Goal: Transaction & Acquisition: Obtain resource

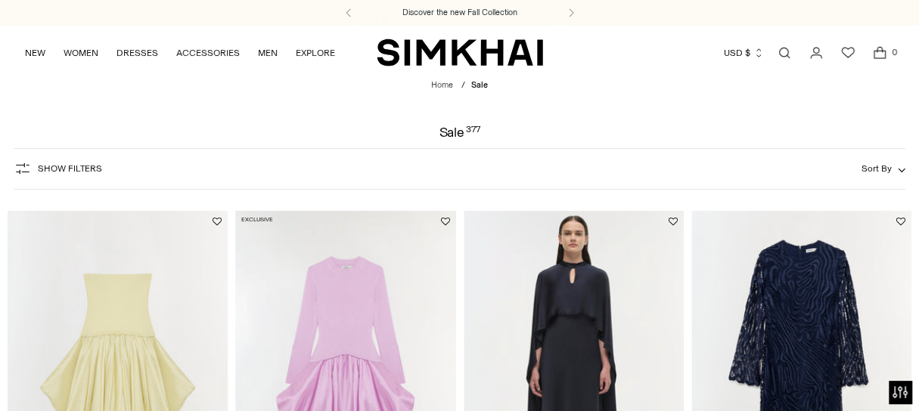
click at [779, 56] on link "Open search modal" at bounding box center [784, 53] width 30 height 30
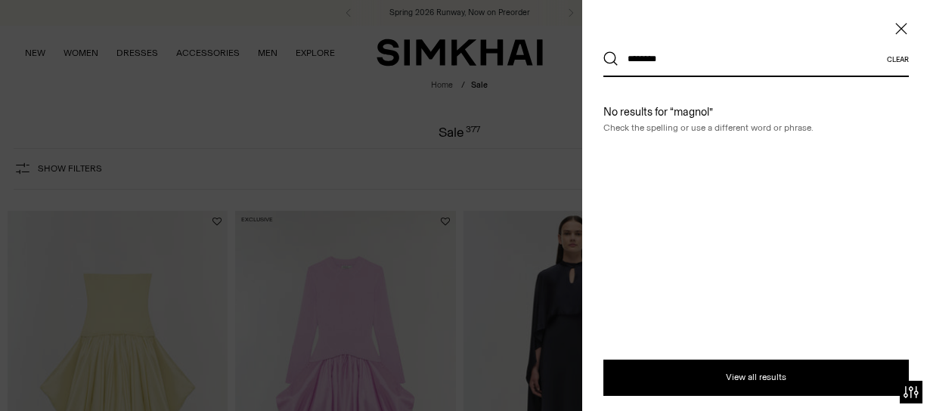
type input "********"
click at [604, 51] on button "Search" at bounding box center [611, 58] width 15 height 15
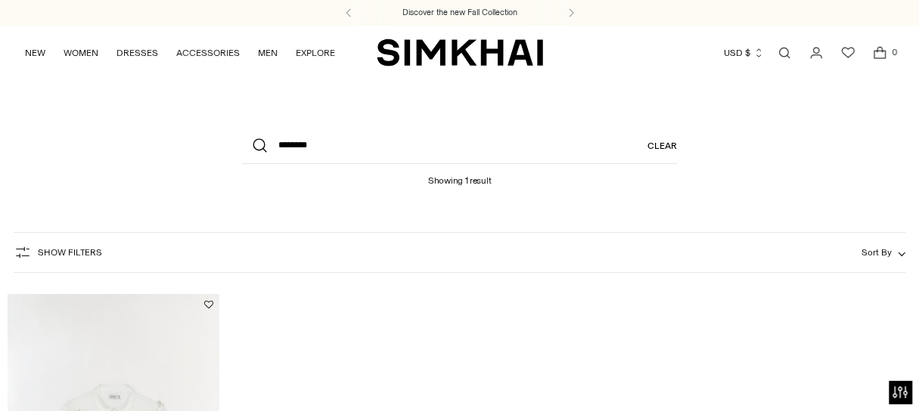
click at [660, 146] on link "Clear" at bounding box center [661, 146] width 29 height 36
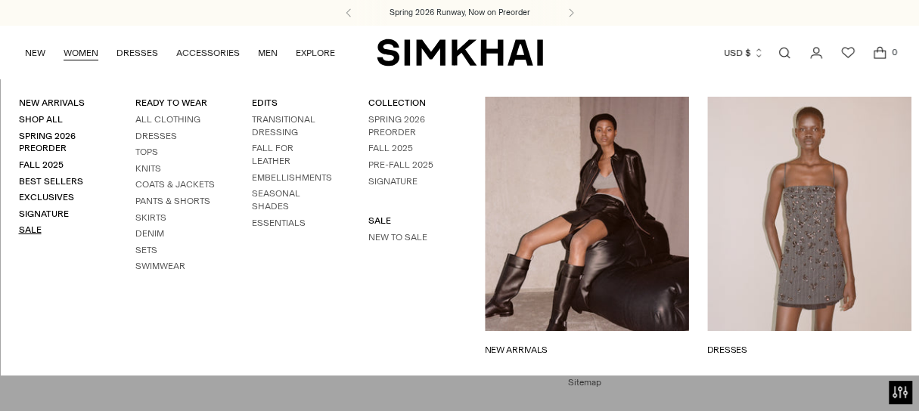
click at [30, 225] on link "Sale" at bounding box center [29, 230] width 23 height 11
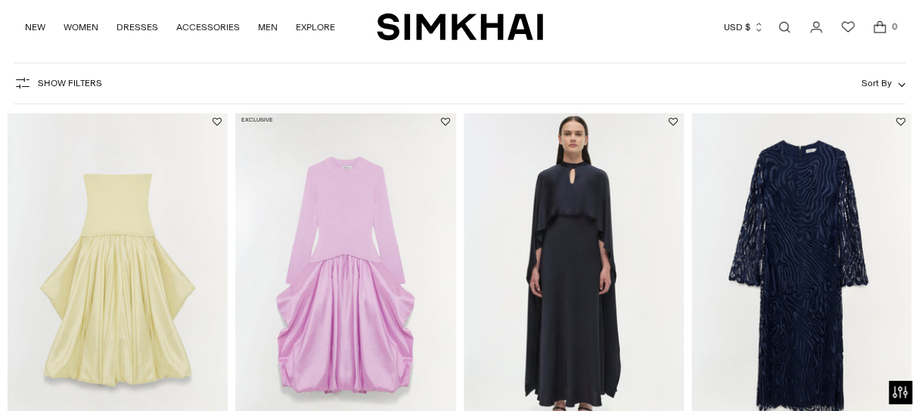
scroll to position [488, 0]
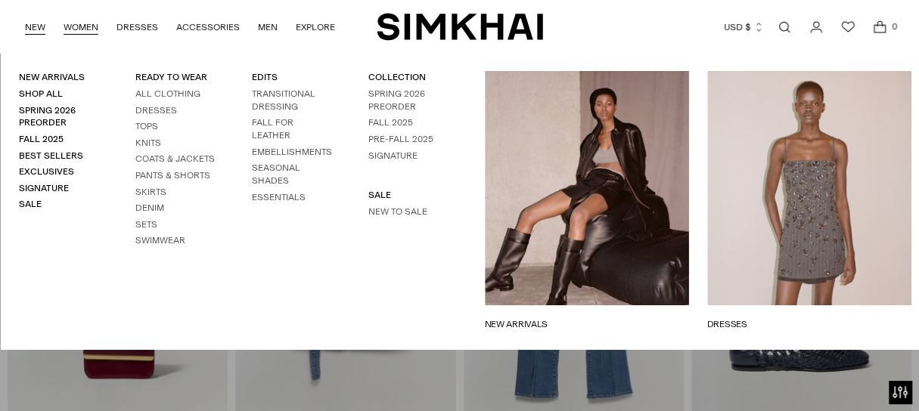
scroll to position [2519, 0]
click at [399, 208] on link "New to Sale" at bounding box center [397, 211] width 59 height 11
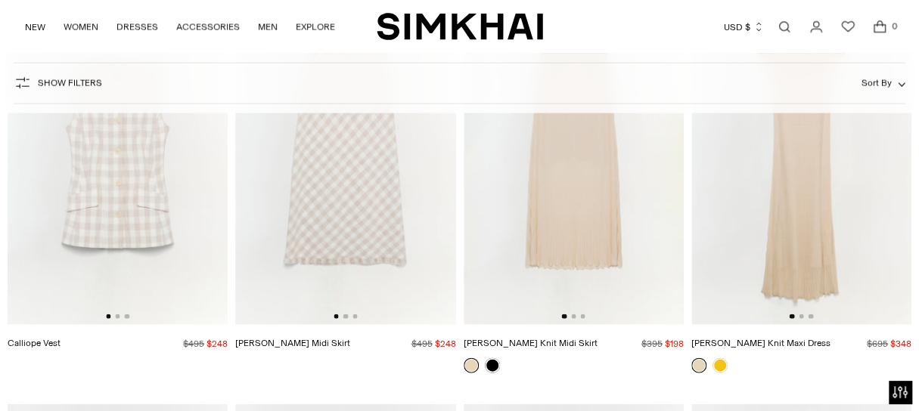
scroll to position [4293, 0]
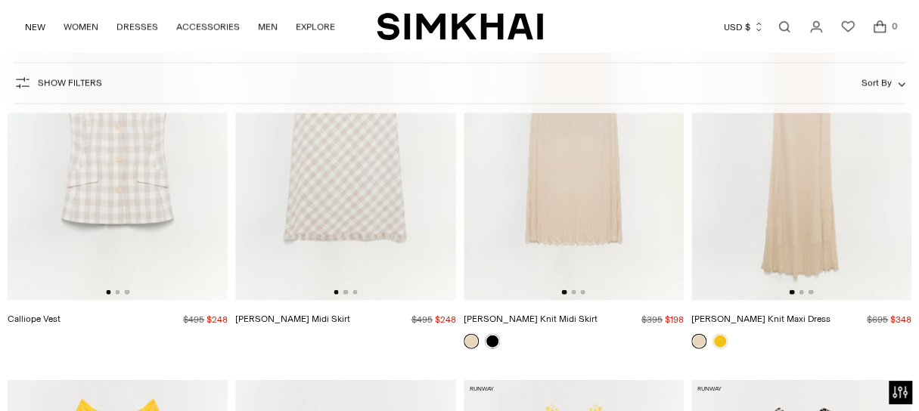
click at [799, 213] on img at bounding box center [801, 136] width 220 height 331
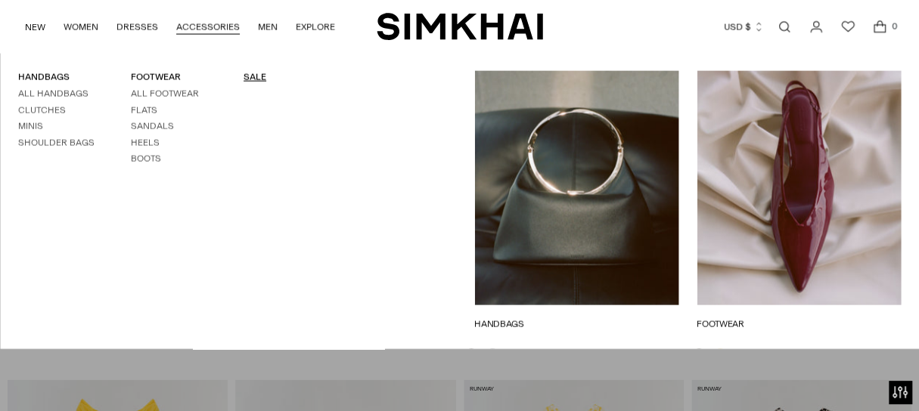
click at [261, 77] on link "SALE" at bounding box center [255, 77] width 23 height 11
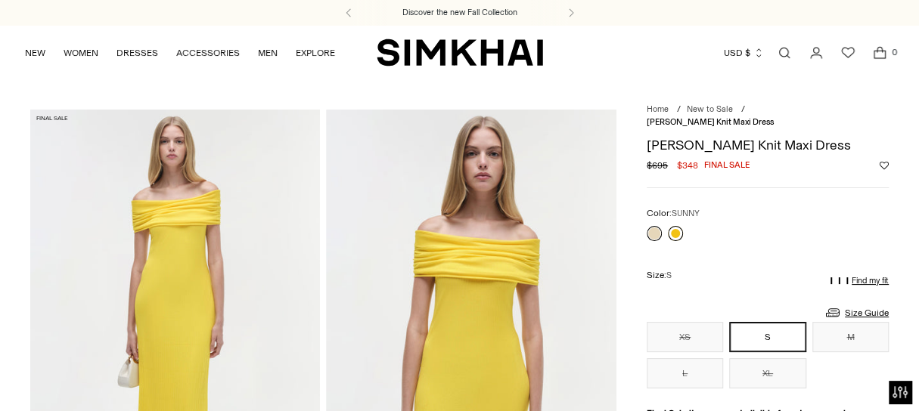
click at [677, 226] on link at bounding box center [675, 233] width 15 height 15
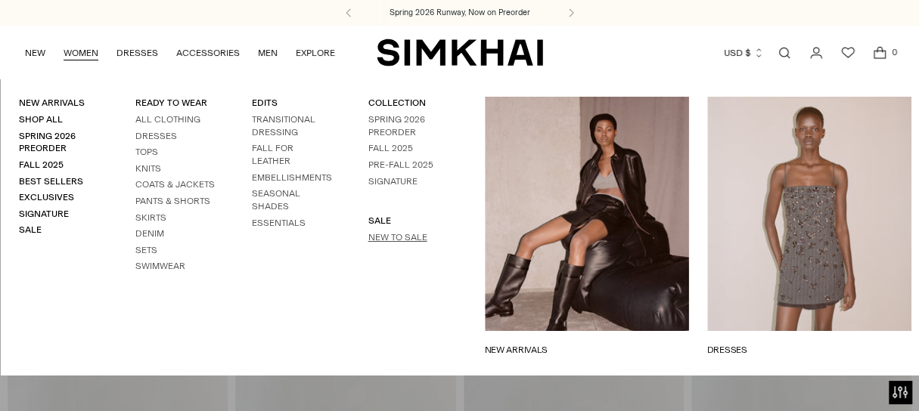
click at [386, 232] on link "New to Sale" at bounding box center [397, 237] width 59 height 11
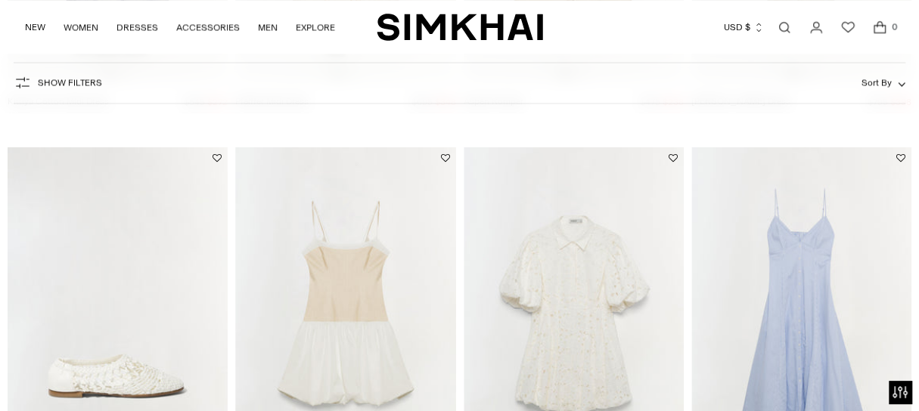
scroll to position [2154, 0]
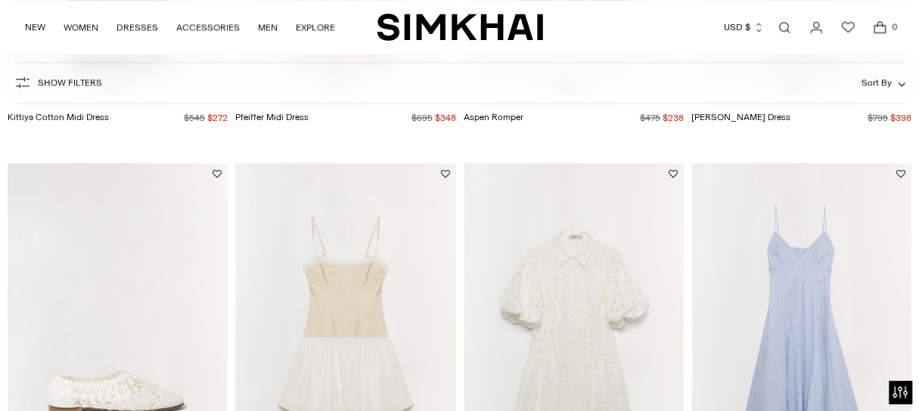
scroll to position [3960, 0]
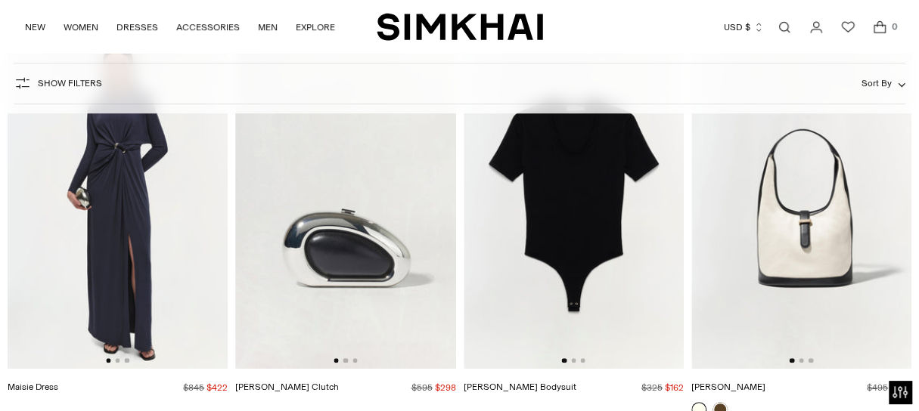
scroll to position [5954, 0]
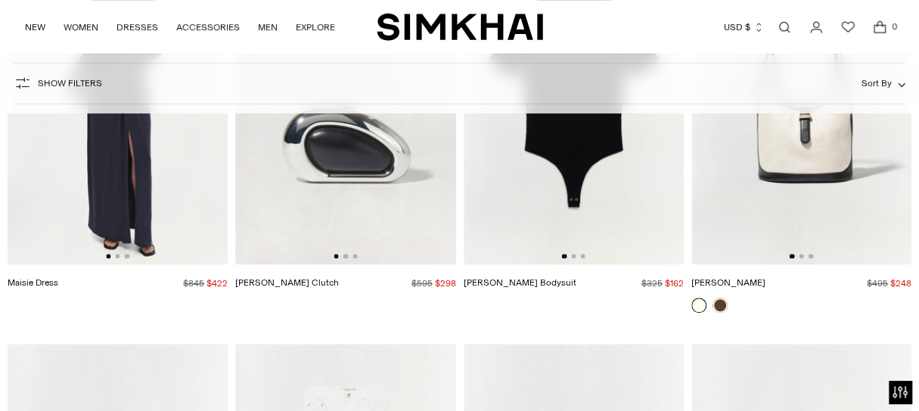
click at [131, 237] on img at bounding box center [118, 99] width 220 height 331
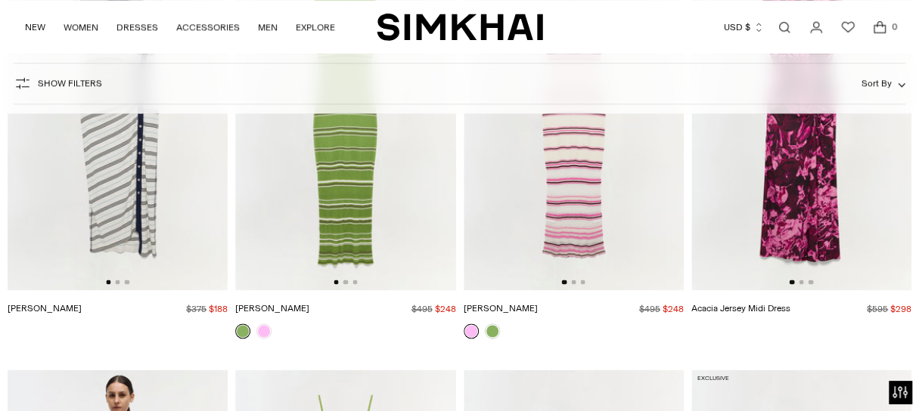
scroll to position [11976, 0]
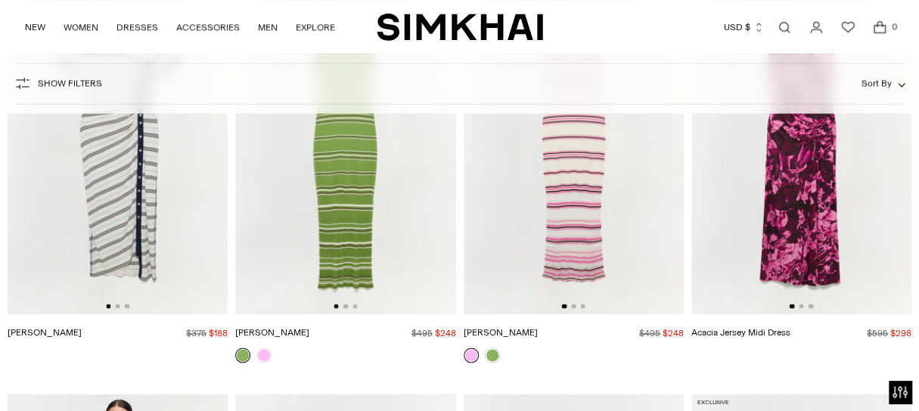
click at [774, 265] on img at bounding box center [801, 149] width 220 height 331
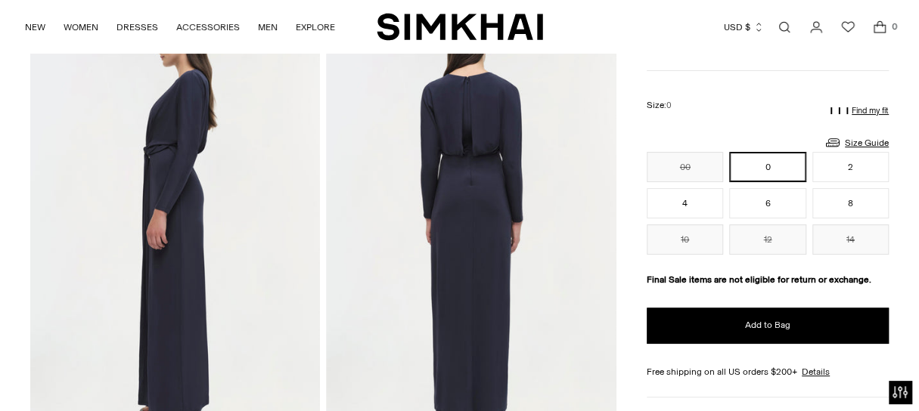
scroll to position [91, 0]
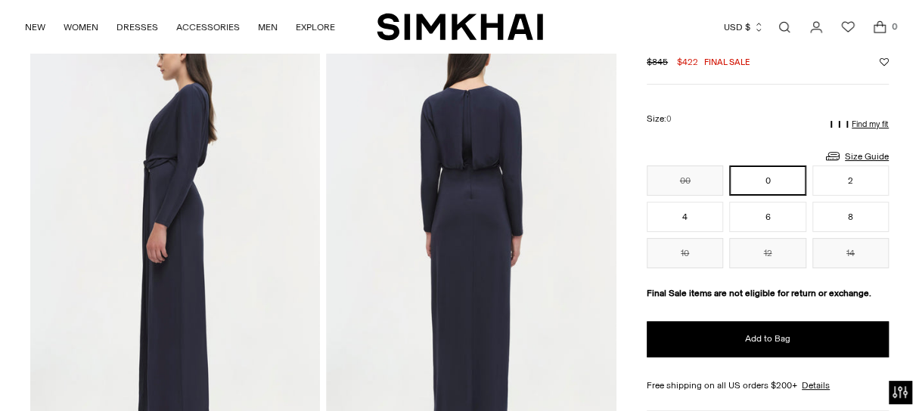
click at [455, 196] on img at bounding box center [471, 236] width 290 height 435
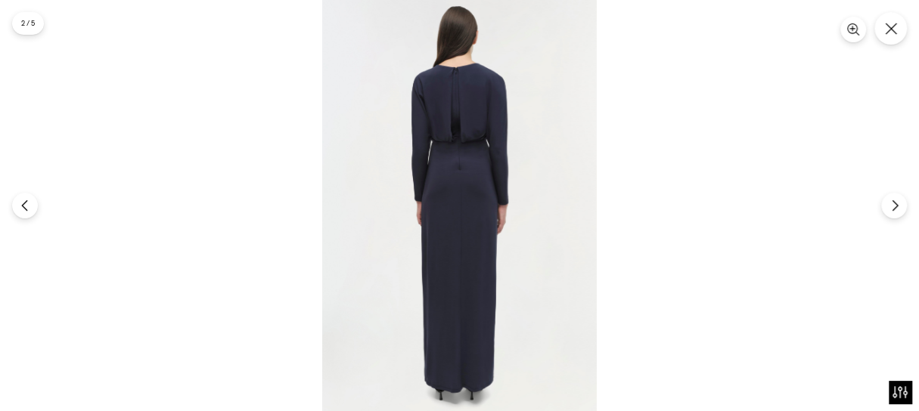
click at [455, 196] on img at bounding box center [459, 205] width 275 height 411
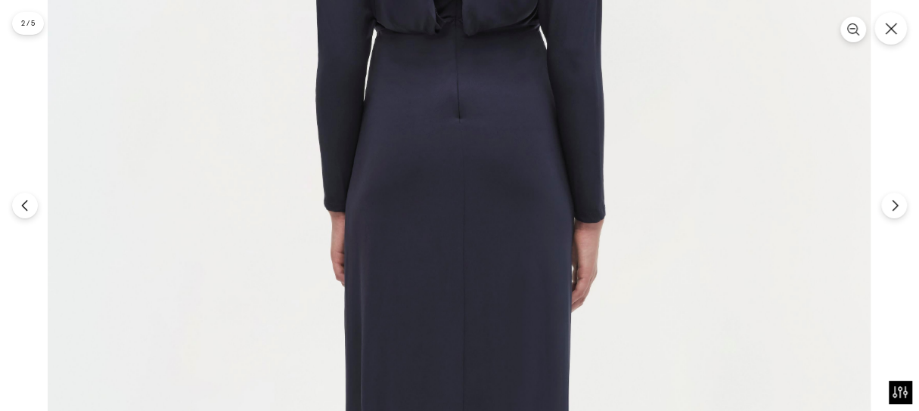
scroll to position [0, 0]
click at [897, 206] on icon "Next" at bounding box center [894, 205] width 5 height 11
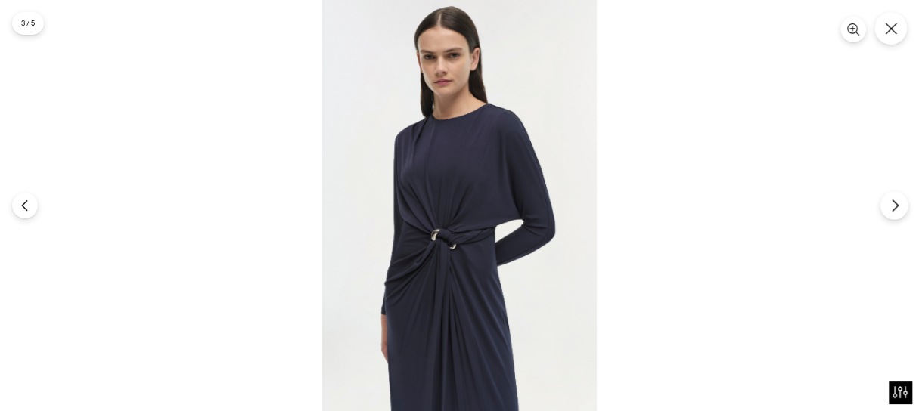
click at [897, 206] on icon "Next" at bounding box center [894, 205] width 5 height 11
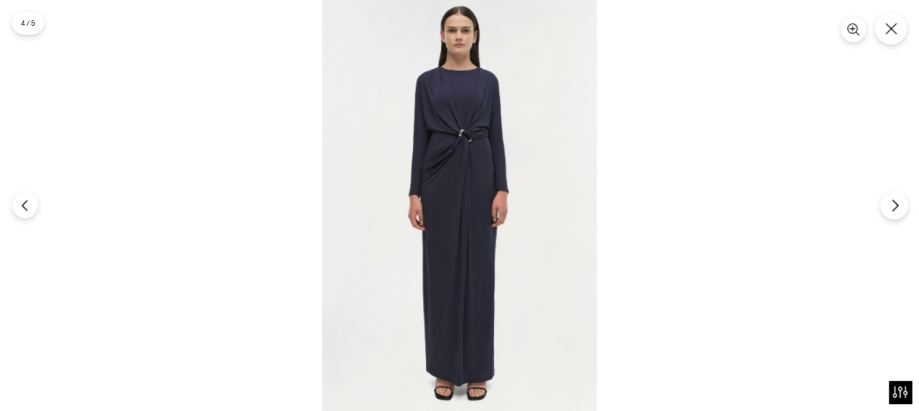
click at [897, 206] on icon "Next" at bounding box center [894, 205] width 5 height 11
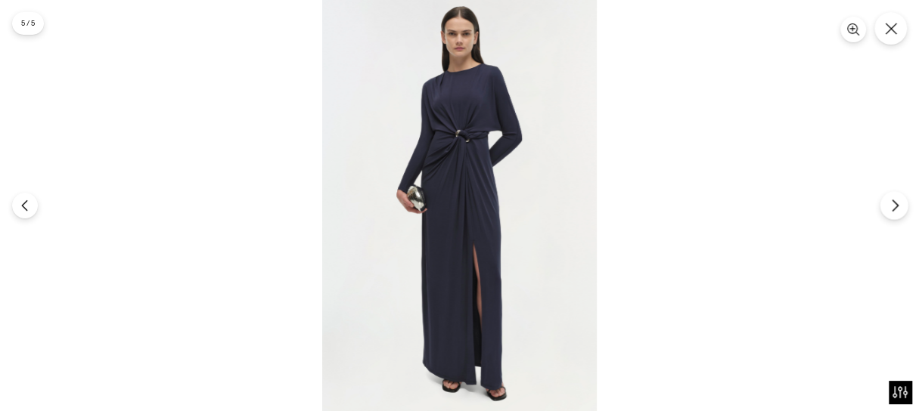
click at [897, 206] on icon "Next" at bounding box center [894, 205] width 5 height 11
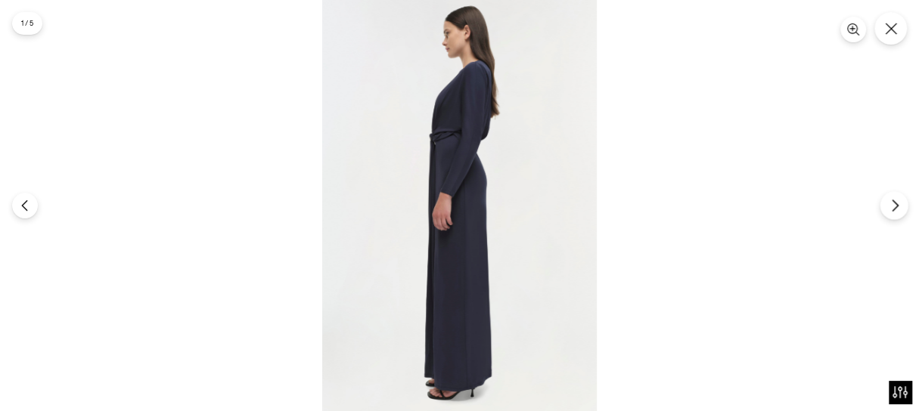
click at [897, 206] on icon "Next" at bounding box center [894, 205] width 5 height 11
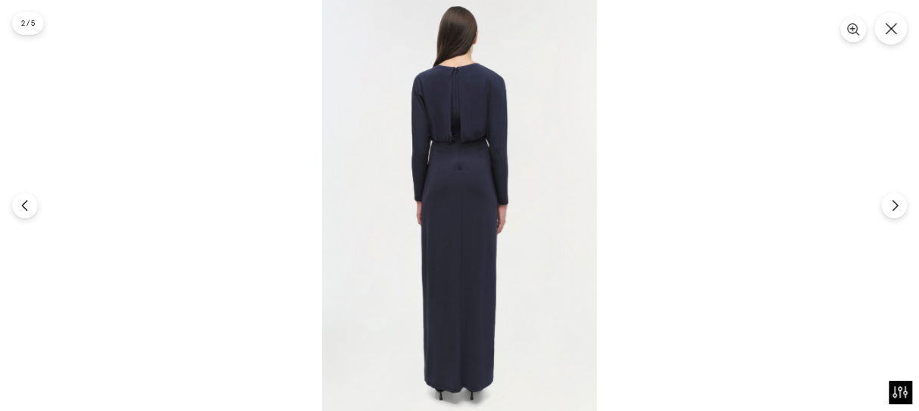
scroll to position [1601, 0]
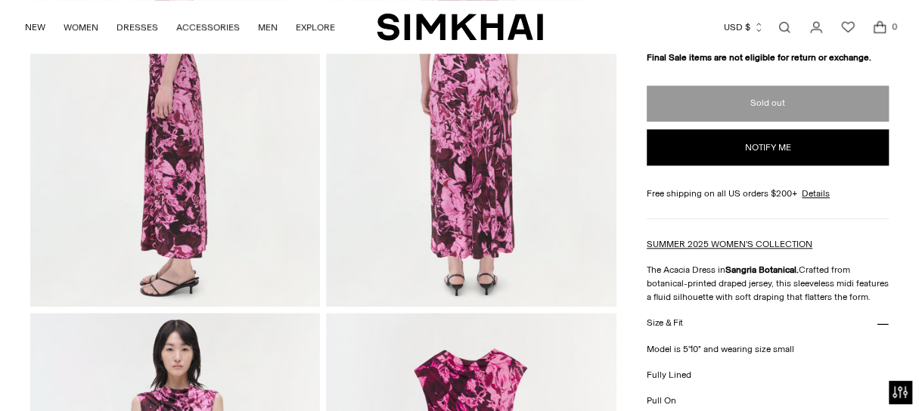
scroll to position [673, 0]
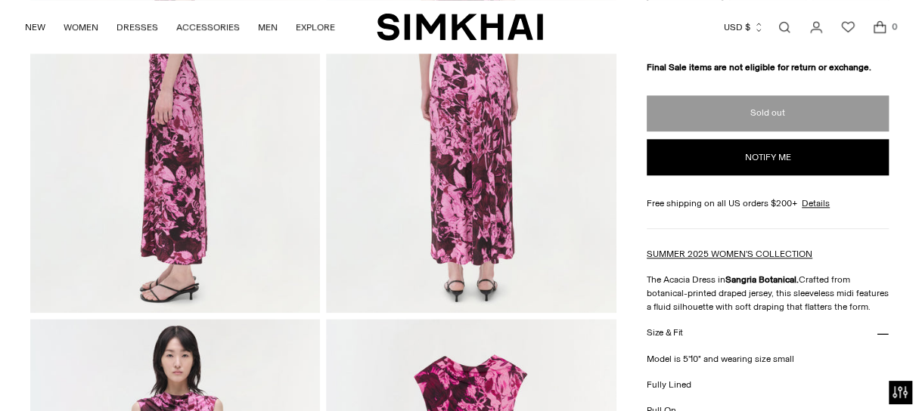
click at [784, 166] on button "Notify me" at bounding box center [768, 157] width 242 height 36
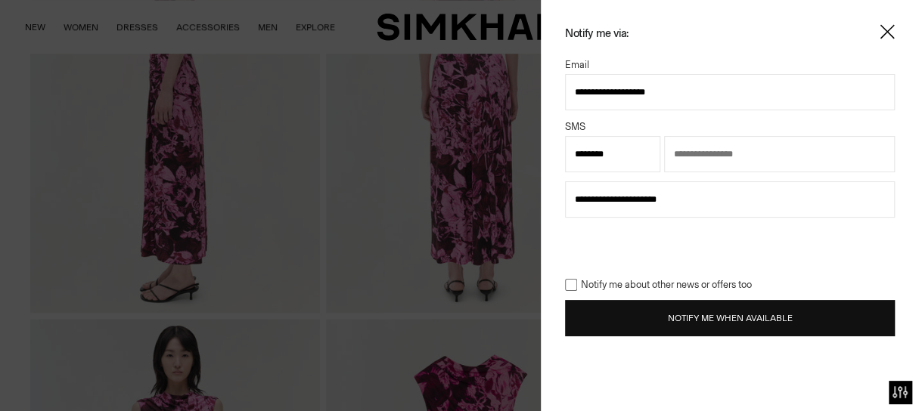
type input "**********"
click at [634, 153] on select "**********" at bounding box center [612, 154] width 95 height 36
click at [733, 152] on input "text" at bounding box center [779, 154] width 231 height 36
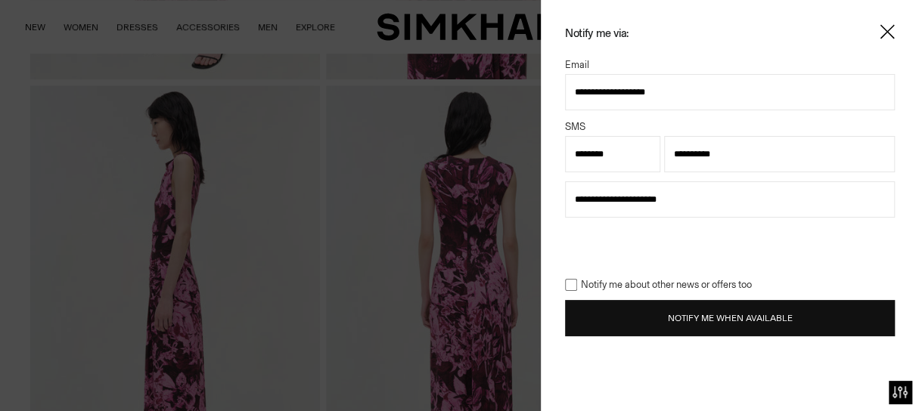
scroll to position [418, 0]
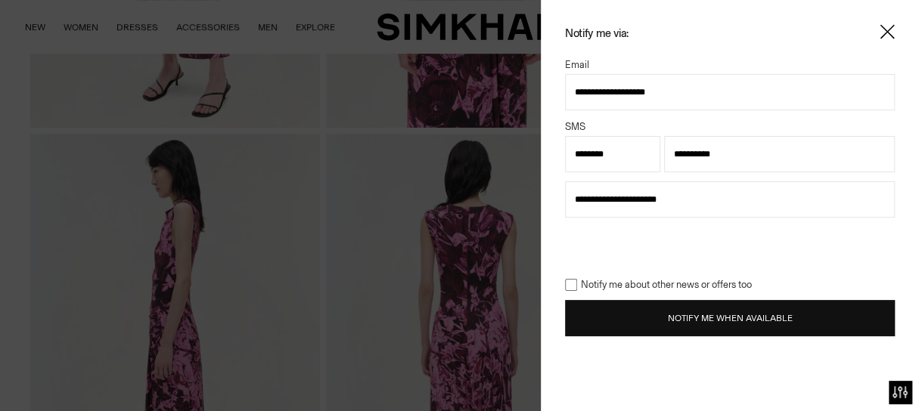
type input "**********"
click at [681, 317] on button "Notify Me When Available" at bounding box center [730, 318] width 330 height 36
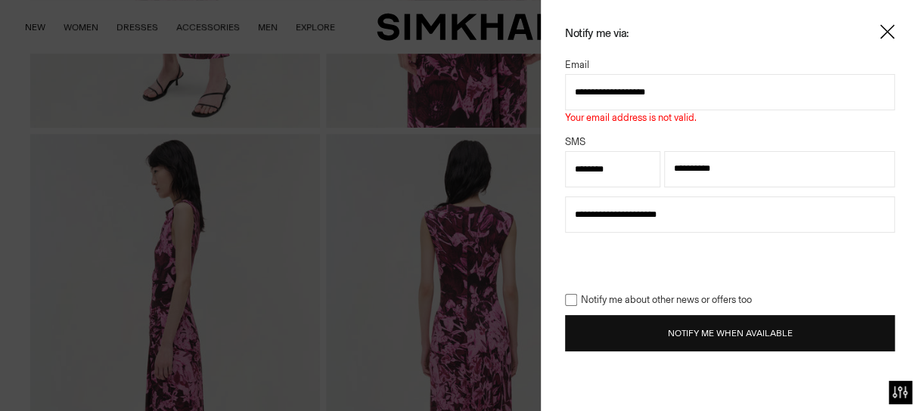
drag, startPoint x: 683, startPoint y: 88, endPoint x: 499, endPoint y: 107, distance: 184.8
click at [499, 107] on div "**********" at bounding box center [459, 205] width 919 height 411
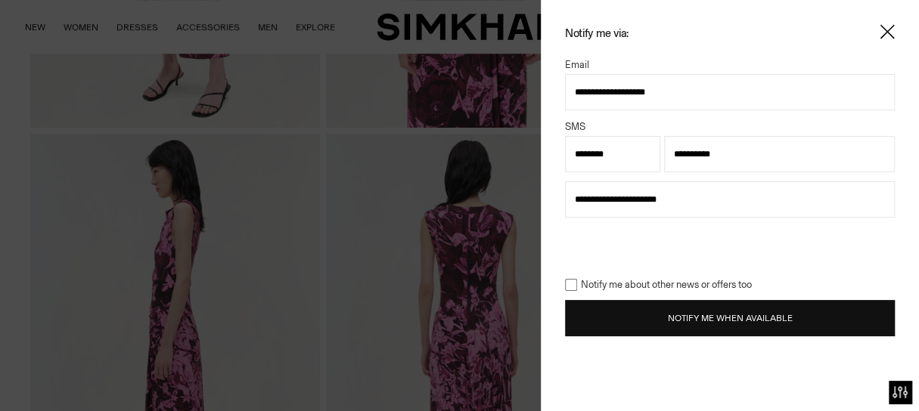
type input "**********"
click at [685, 311] on button "Notify Me When Available" at bounding box center [730, 318] width 330 height 36
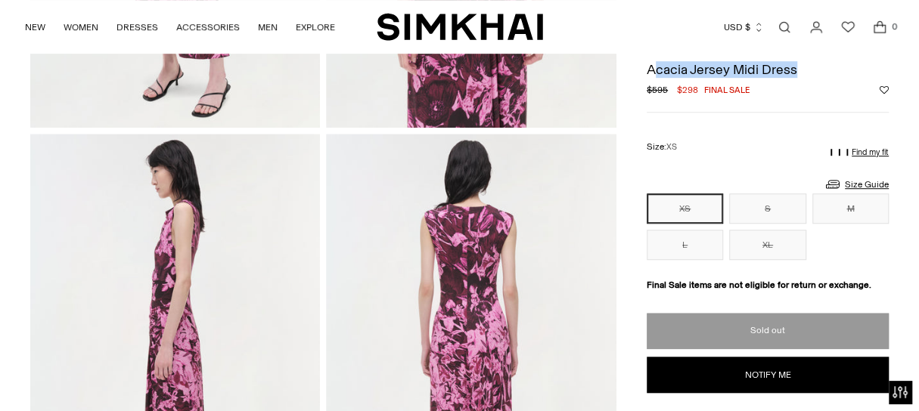
drag, startPoint x: 652, startPoint y: 67, endPoint x: 814, endPoint y: 64, distance: 161.9
click at [814, 64] on h1 "Acacia Jersey Midi Dress" at bounding box center [768, 70] width 242 height 14
click at [846, 70] on h1 "Acacia Jersey Midi Dress" at bounding box center [768, 70] width 242 height 14
drag, startPoint x: 646, startPoint y: 66, endPoint x: 800, endPoint y: 73, distance: 154.5
click at [800, 73] on h1 "Acacia Jersey Midi Dress" at bounding box center [768, 70] width 242 height 14
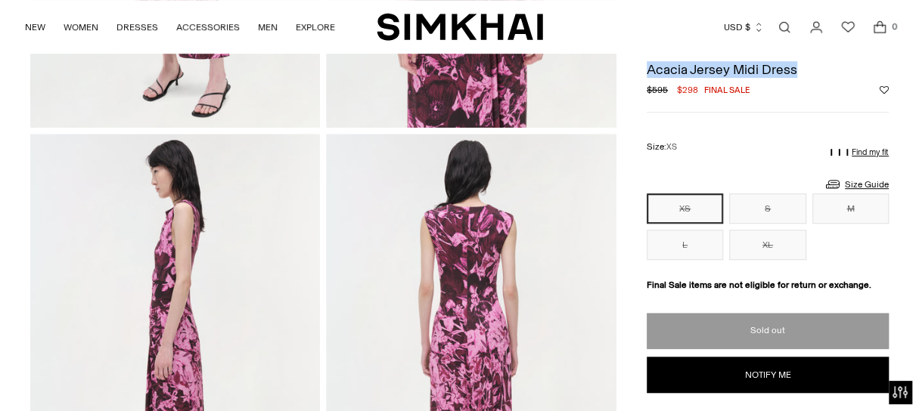
copy h1 "Acacia Jersey Midi Dress"
